Goal: Book appointment/travel/reservation

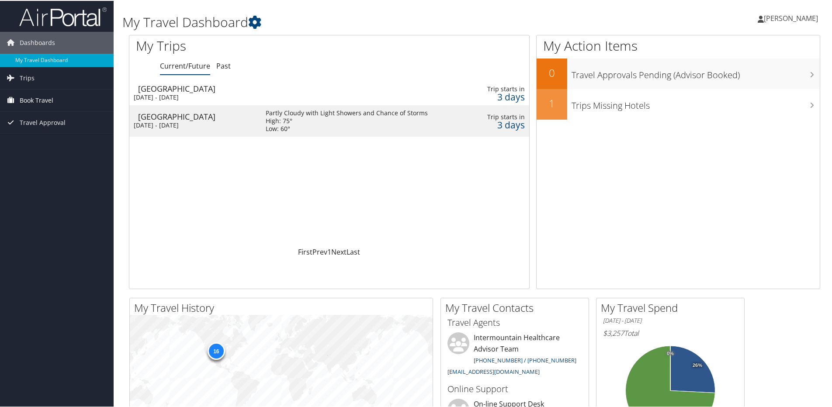
click at [33, 102] on span "Book Travel" at bounding box center [37, 100] width 34 height 22
click at [37, 142] on link "Book/Manage Online Trips" at bounding box center [57, 143] width 114 height 13
click at [319, 190] on div "Loading... [GEOGRAPHIC_DATA] [DATE] - [DATE] Trip starts [DATE] [GEOGRAPHIC_DAT…" at bounding box center [329, 163] width 400 height 166
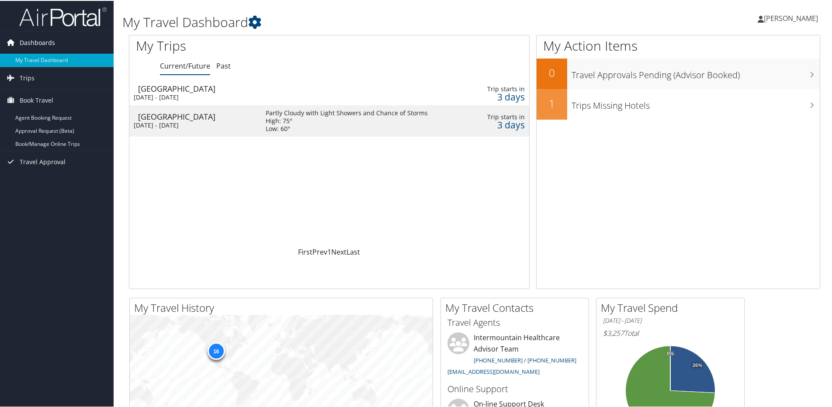
click at [24, 40] on span "Dashboards" at bounding box center [37, 42] width 35 height 22
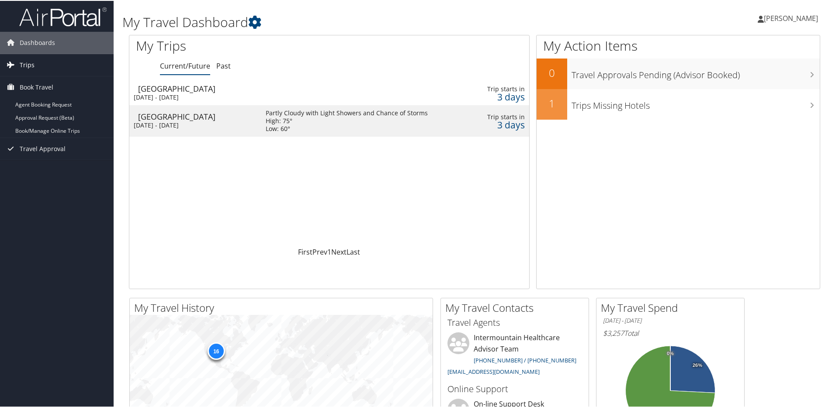
click at [30, 66] on span "Trips" at bounding box center [27, 64] width 15 height 22
click at [222, 190] on div "Loading... Salt Lake City Mon 13 Oct 2025 - Thu 16 Oct 2025 Trip starts in 3 da…" at bounding box center [329, 163] width 400 height 166
